Goal: Navigation & Orientation: Find specific page/section

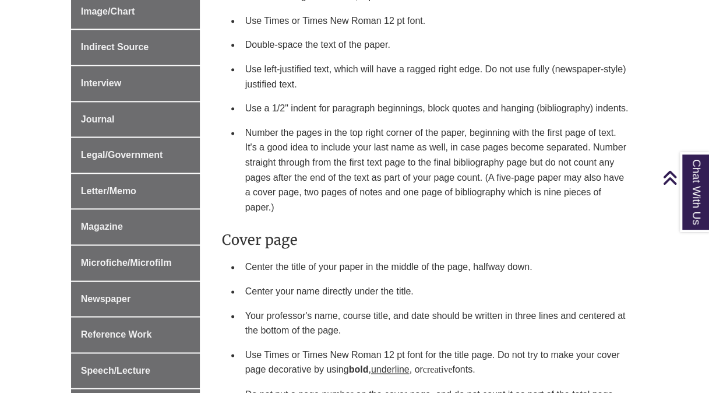
scroll to position [671, 0]
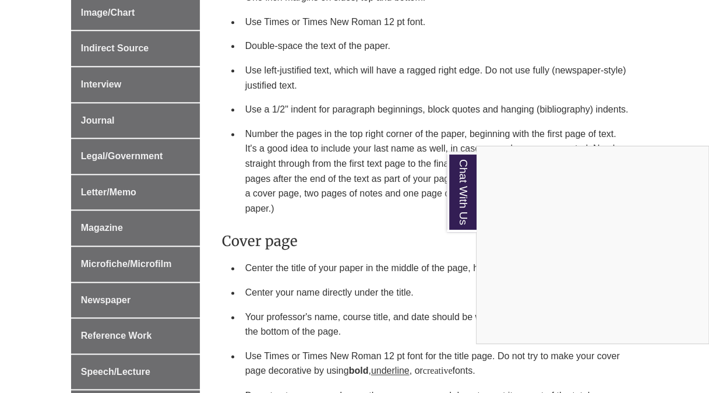
click at [628, 91] on div "Chat With Us" at bounding box center [354, 196] width 709 height 393
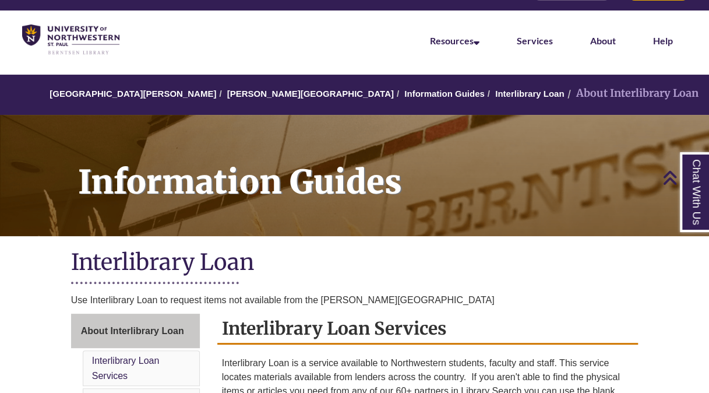
scroll to position [13, 0]
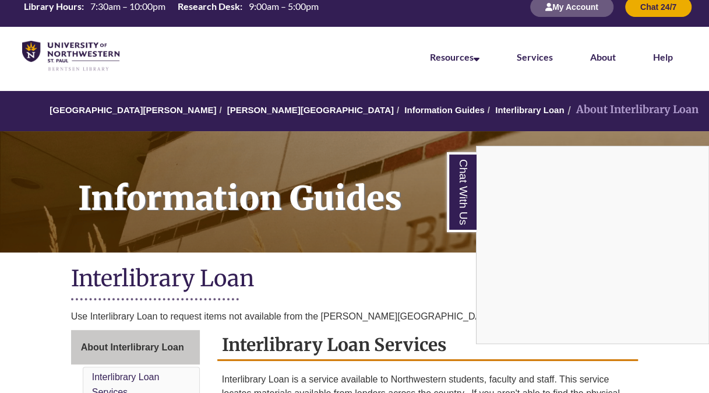
click at [374, 145] on div "Chat With Us" at bounding box center [354, 196] width 709 height 393
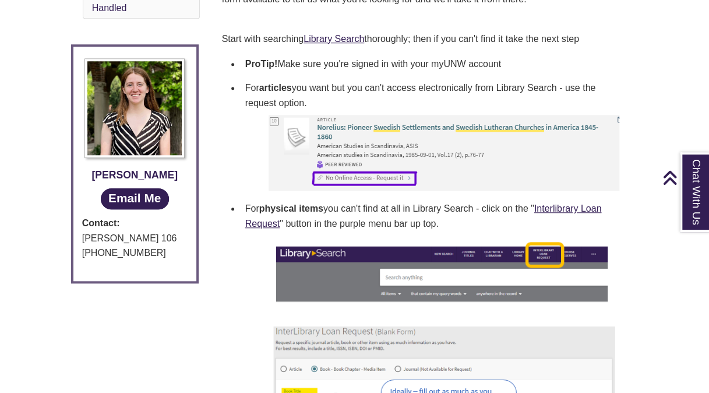
scroll to position [356, 0]
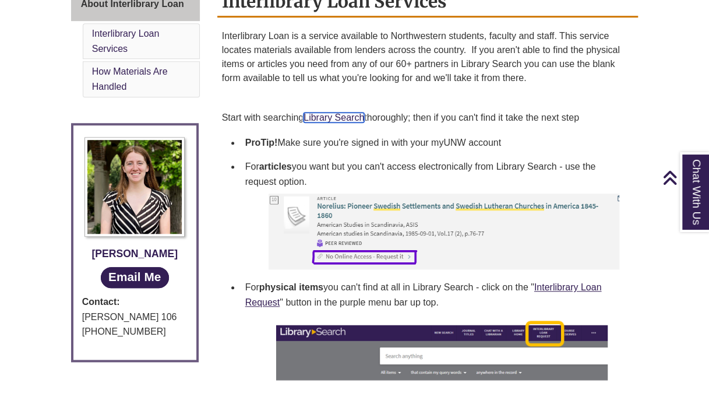
click at [327, 119] on link "Library Search" at bounding box center [334, 117] width 61 height 10
click at [564, 286] on link "Interlibrary Loan Request" at bounding box center [423, 294] width 357 height 25
click at [319, 115] on link "Library Search" at bounding box center [334, 117] width 61 height 10
